Goal: Task Accomplishment & Management: Manage account settings

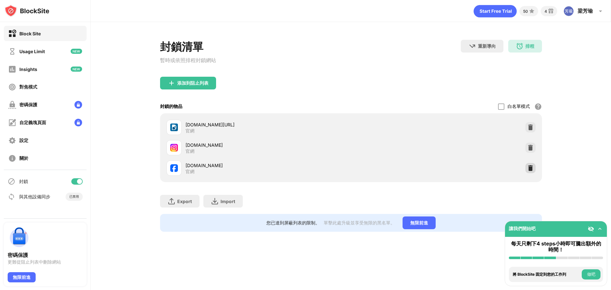
click at [530, 168] on img at bounding box center [530, 168] width 6 height 6
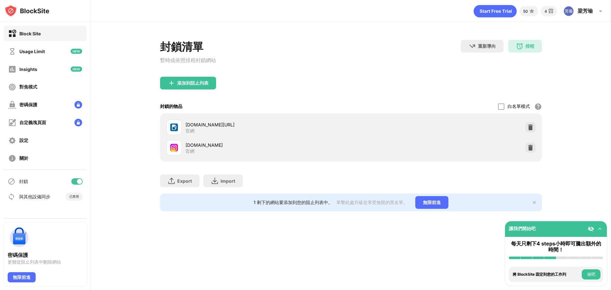
click at [190, 82] on div "添加到阻止列表" at bounding box center [192, 82] width 31 height 5
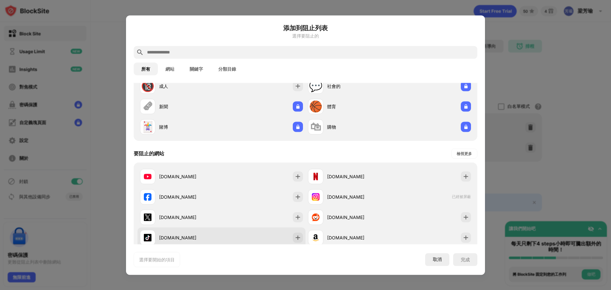
scroll to position [64, 0]
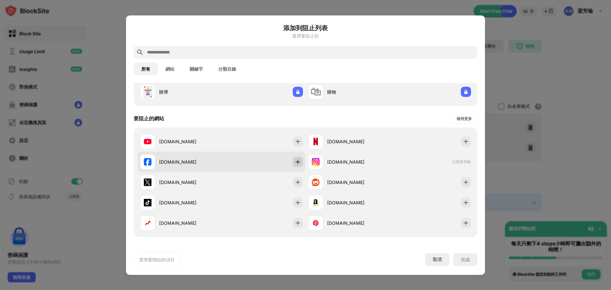
click at [294, 163] on img at bounding box center [297, 161] width 6 height 6
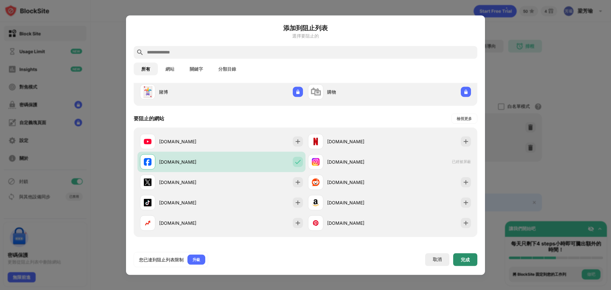
click at [466, 264] on div "完成" at bounding box center [465, 259] width 24 height 13
